Goal: Navigation & Orientation: Find specific page/section

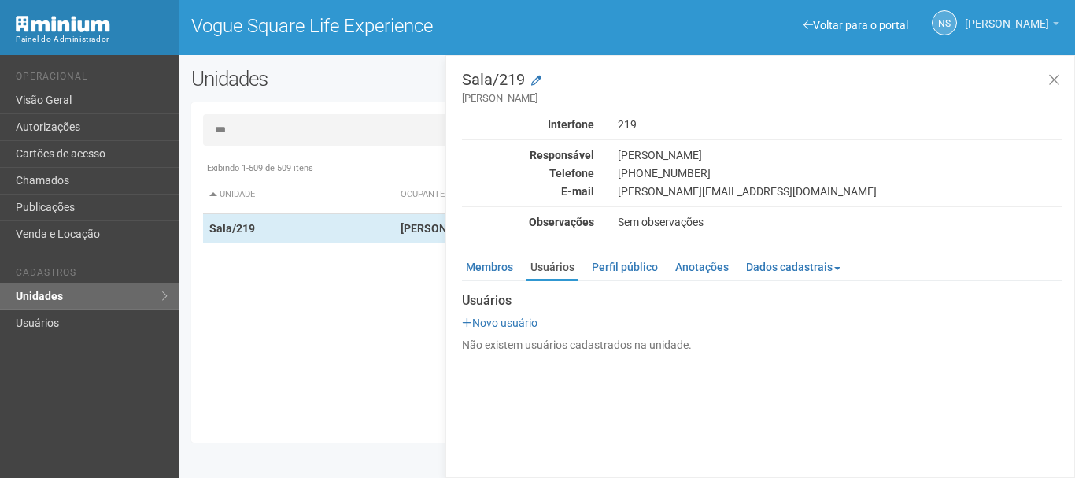
click at [1007, 21] on span "[PERSON_NAME]" at bounding box center [1006, 16] width 84 height 28
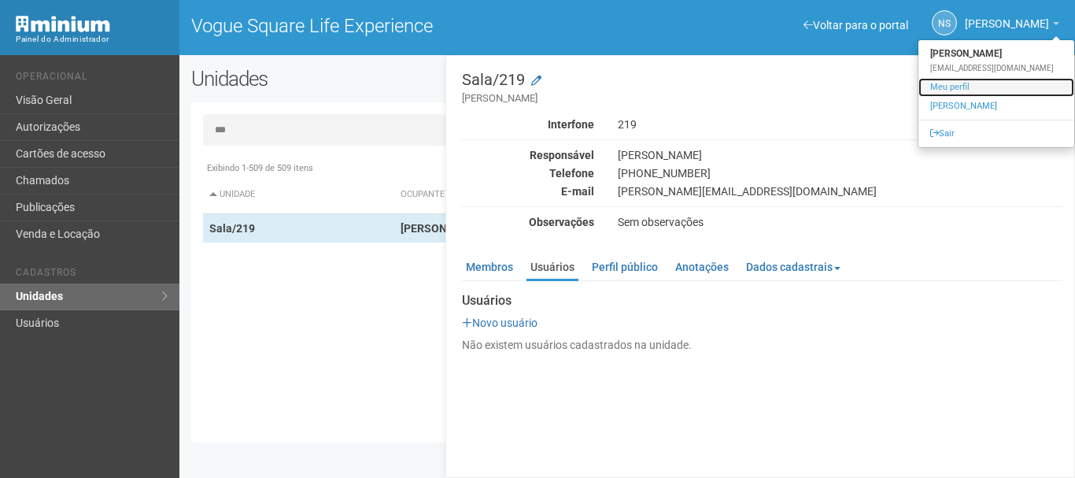
click at [952, 88] on link "Meu perfil" at bounding box center [996, 87] width 156 height 19
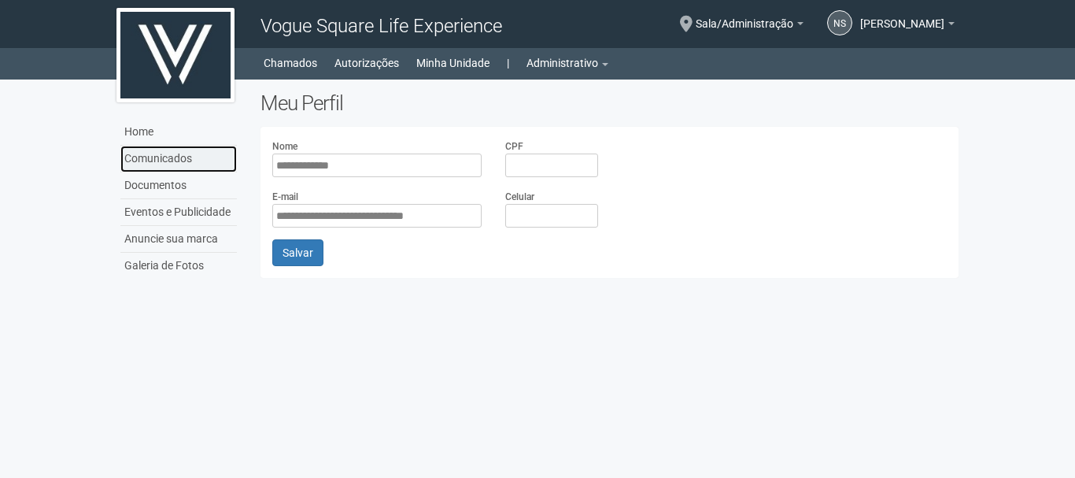
click at [143, 159] on link "Comunicados" at bounding box center [178, 159] width 116 height 27
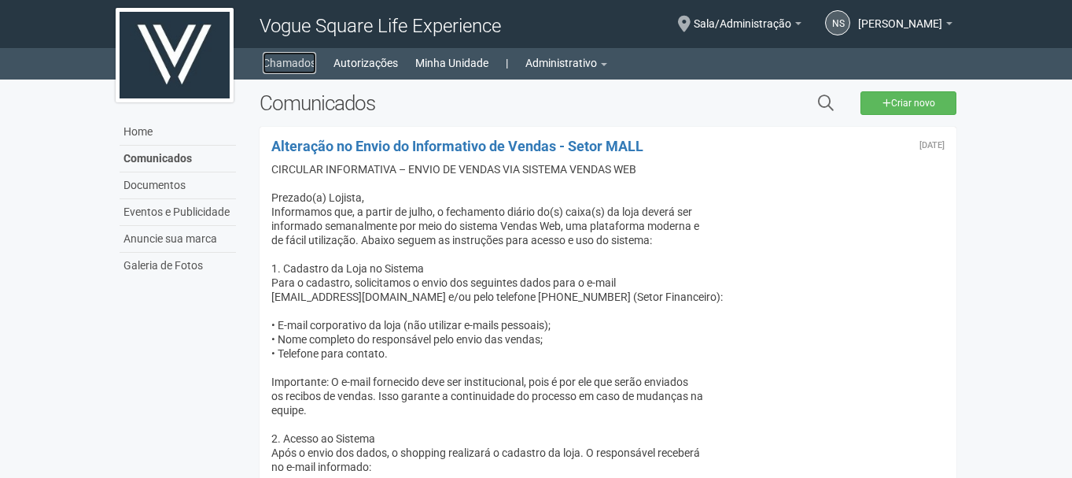
click at [304, 64] on link "Chamados" at bounding box center [289, 63] width 53 height 22
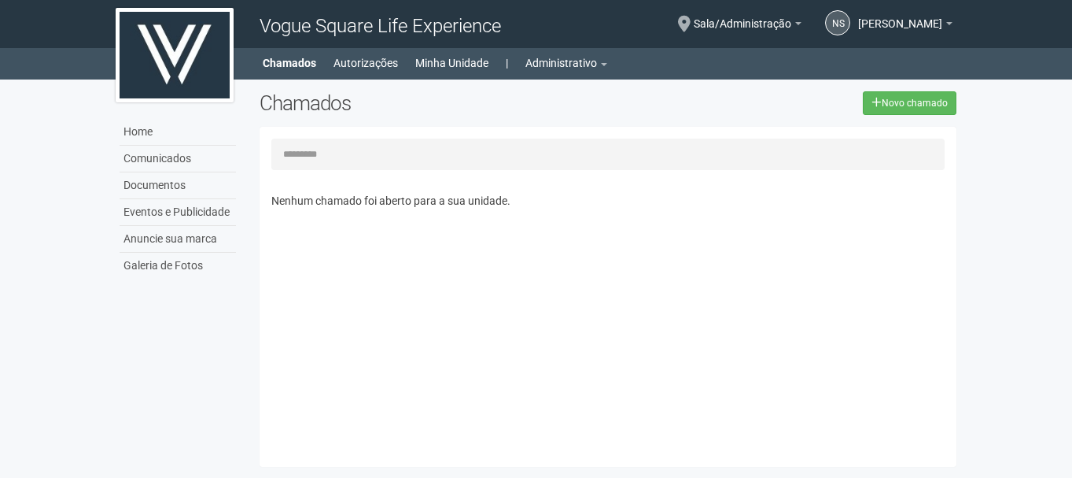
click at [153, 67] on img at bounding box center [175, 55] width 118 height 94
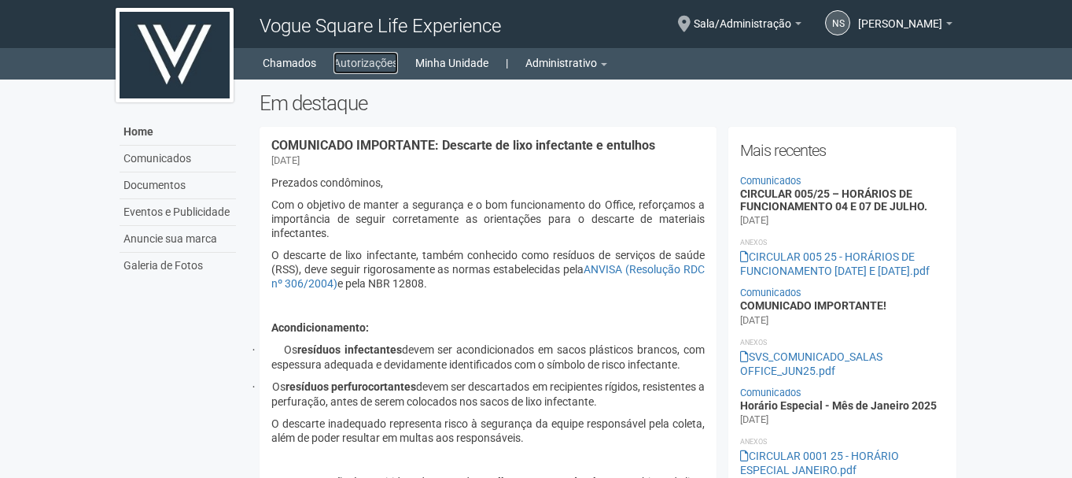
click at [378, 53] on link "Autorizações" at bounding box center [366, 63] width 65 height 22
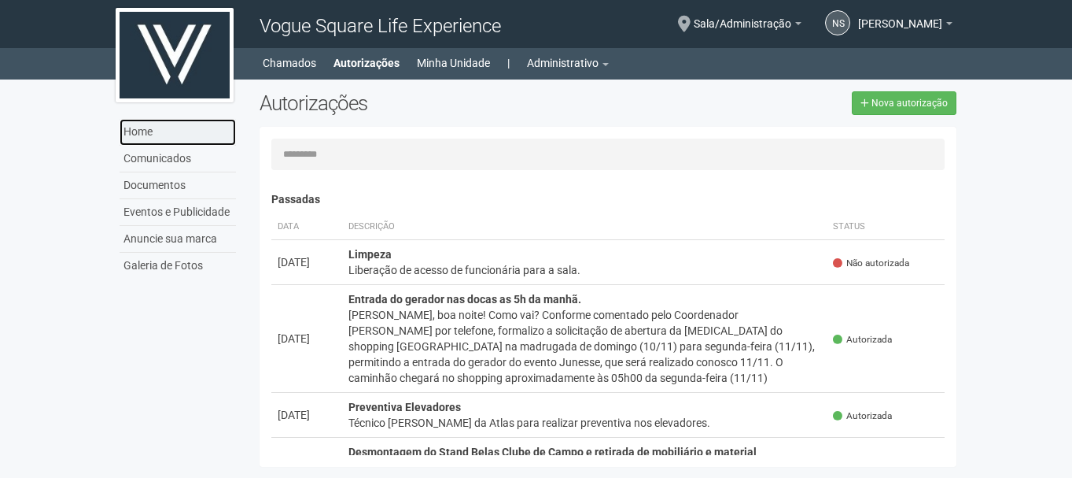
click at [174, 136] on link "Home" at bounding box center [178, 132] width 116 height 27
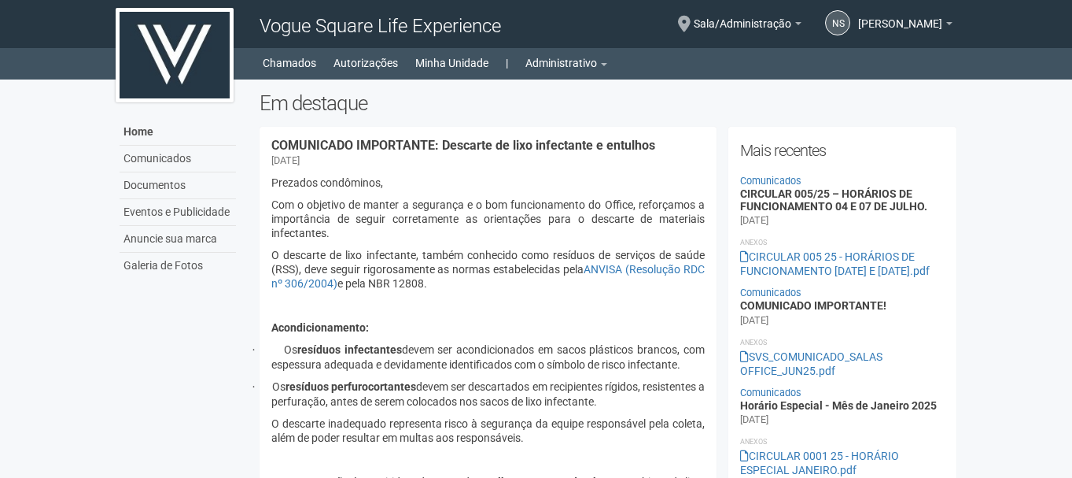
click at [166, 55] on img at bounding box center [175, 55] width 118 height 94
click at [789, 27] on span "Sala/Administração" at bounding box center [743, 16] width 98 height 28
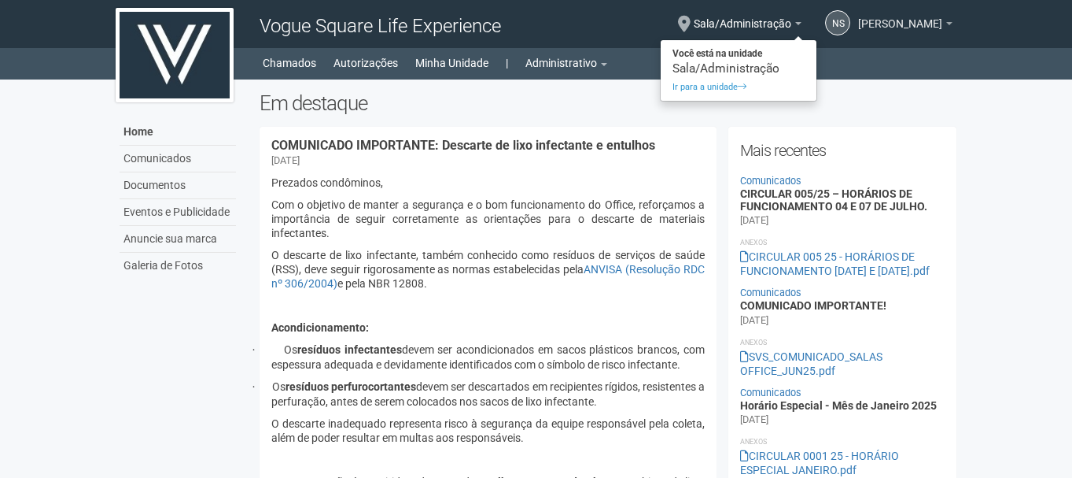
click at [896, 24] on span "[PERSON_NAME]" at bounding box center [900, 16] width 84 height 28
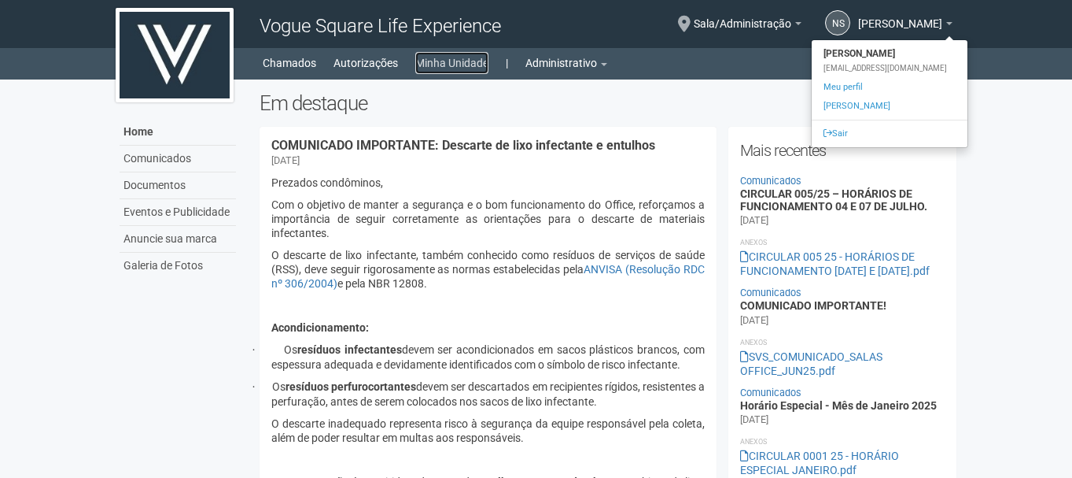
click at [470, 60] on link "Minha Unidade" at bounding box center [451, 63] width 73 height 22
